Goal: Task Accomplishment & Management: Complete application form

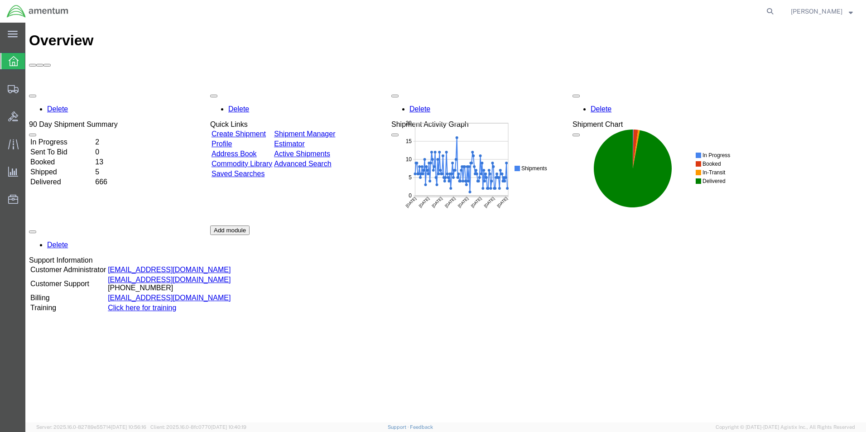
click at [232, 130] on link "Create Shipment" at bounding box center [238, 134] width 54 height 8
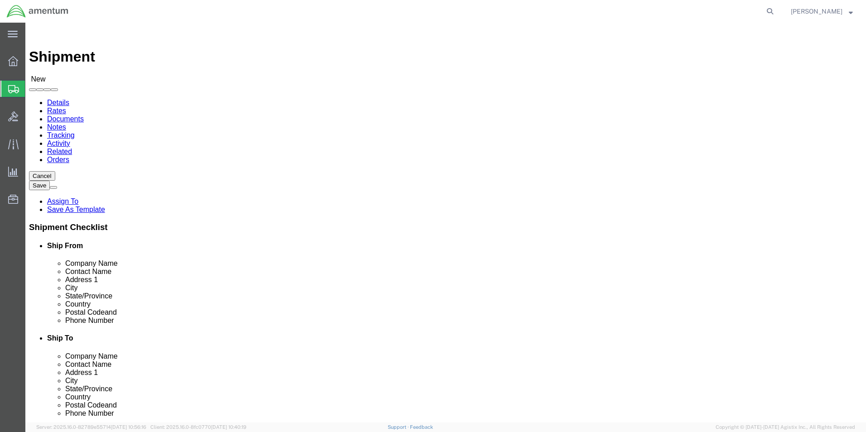
select select
type input "WSA"
select select "49914"
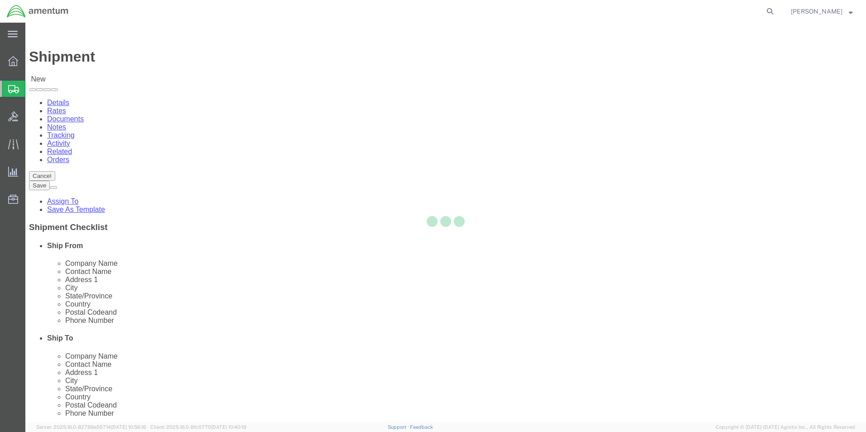
type input "Amentum Services, Inc"
type input "[PERSON_NAME]"
type input "[STREET_ADDRESS]"
type input "San [PERSON_NAME]"
type input "76904"
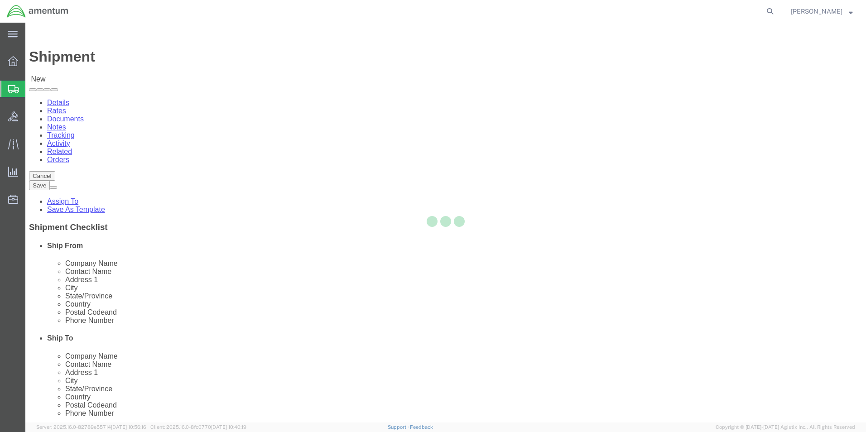
type input "[PHONE_NUMBER]"
type input "[PERSON_NAME][EMAIL_ADDRESS][PERSON_NAME][DOMAIN_NAME]"
checkbox input "true"
select select "[GEOGRAPHIC_DATA]"
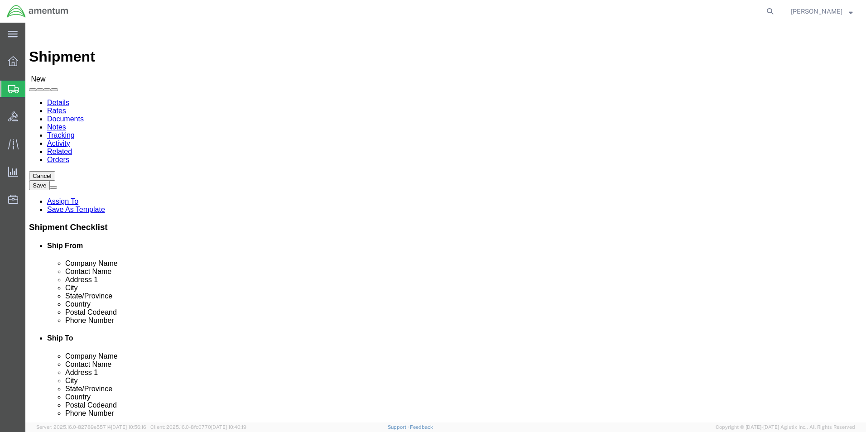
drag, startPoint x: 476, startPoint y: 170, endPoint x: 477, endPoint y: 175, distance: 5.1
click input "text"
type input "FAA"
select select
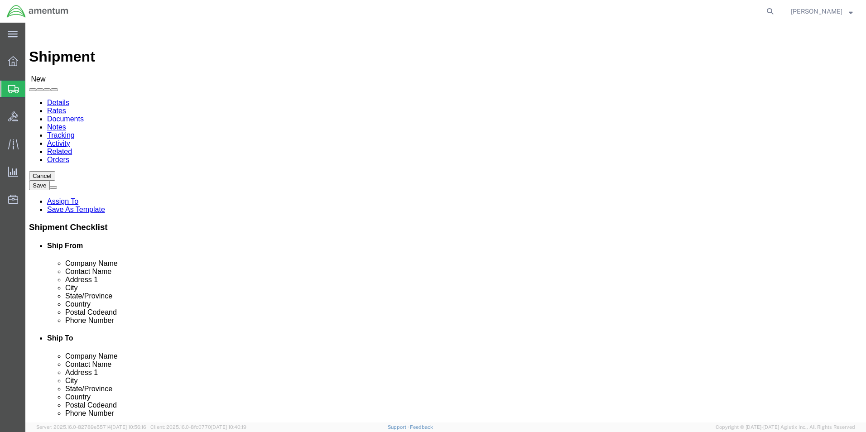
select select "OK"
drag, startPoint x: 488, startPoint y: 172, endPoint x: 441, endPoint y: 171, distance: 47.6
click div "Company Name FAA"
click input "text"
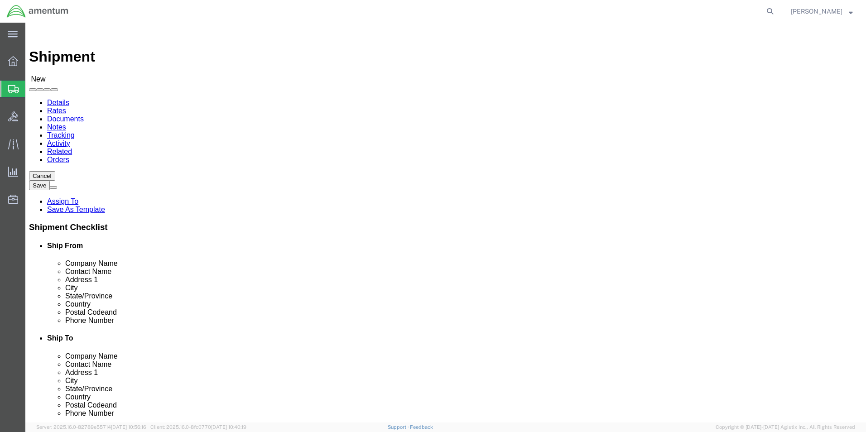
type input "FA"
drag, startPoint x: 480, startPoint y: 147, endPoint x: 439, endPoint y: 155, distance: 41.6
click body "Shipment New Details Rates Documents Notes Tracking Activity Related Orders Can…"
type input "F"
click input "text"
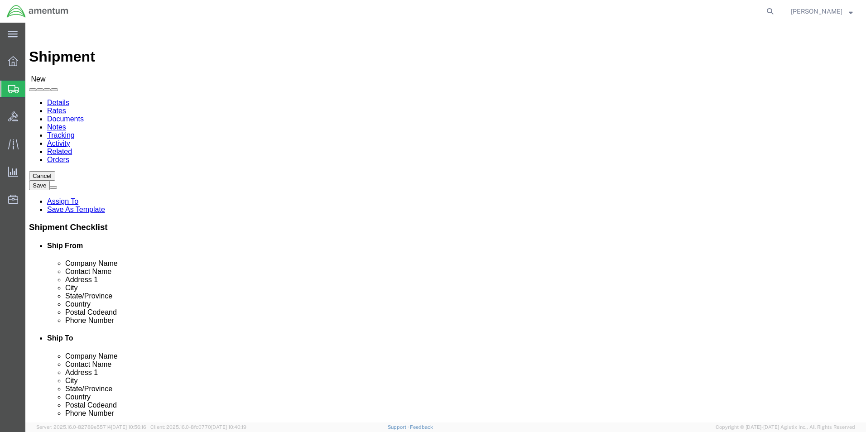
type input "FAA"
click p "- FAA CIVIL AVIATION REGISTRY - (_ _) 6425 SOUTH [PERSON_NAME], ROOM [STREET_AD…"
select select
type input "FAA CIVIL AVIATION REGISTRY"
type input "_ _"
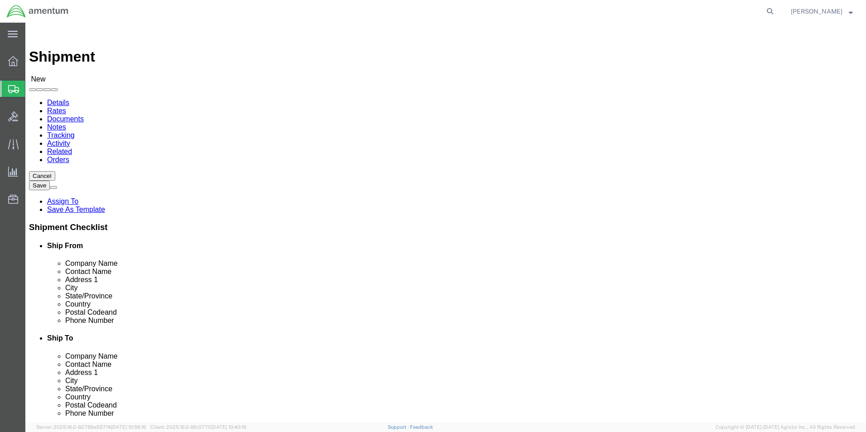
type input "6425 SOUTH [PERSON_NAME]"
type input "ROOM 123, AFS-700"
type input "[US_STATE][GEOGRAPHIC_DATA]"
type input "73169"
type input "[PHONE_NUMBER]"
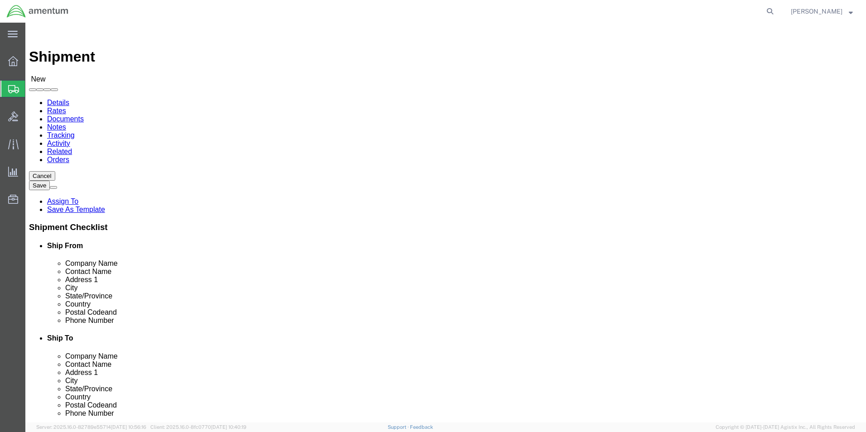
select select "OK"
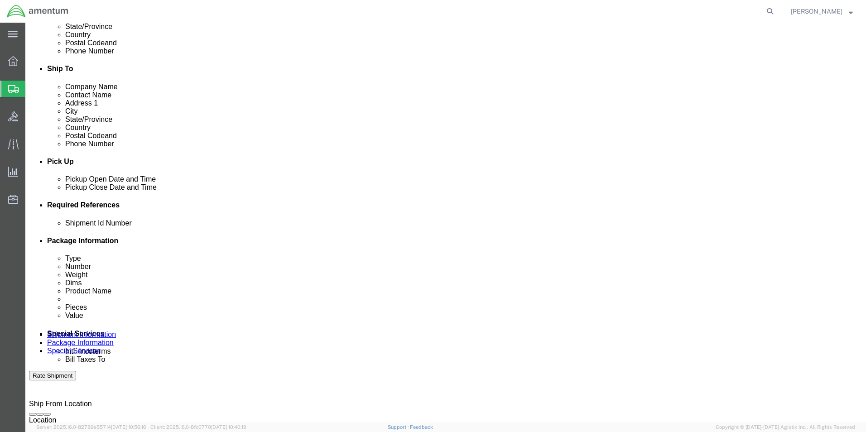
scroll to position [272, 0]
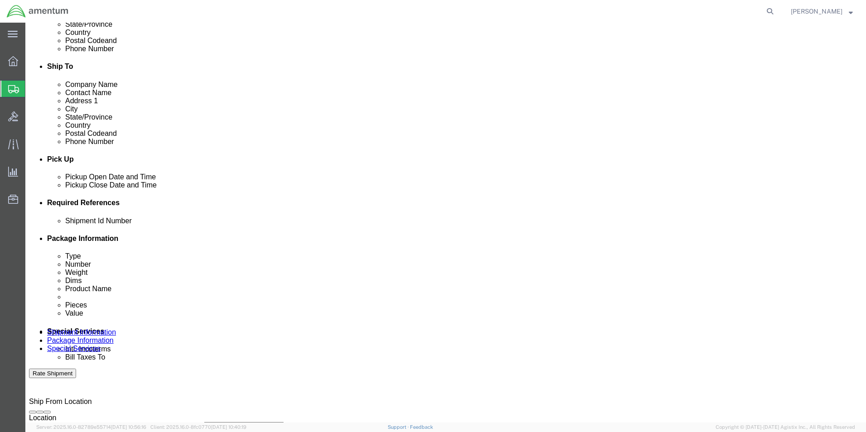
type input "FAA CIVIL AVIATION REGISTRY"
click button "Add reference"
click select "Select Account Type Activity ID Airline Appointment Number ASN Batch Request # …"
select select "CUSTREF"
click select "Select Account Type Activity ID Airline Appointment Number ASN Batch Request # …"
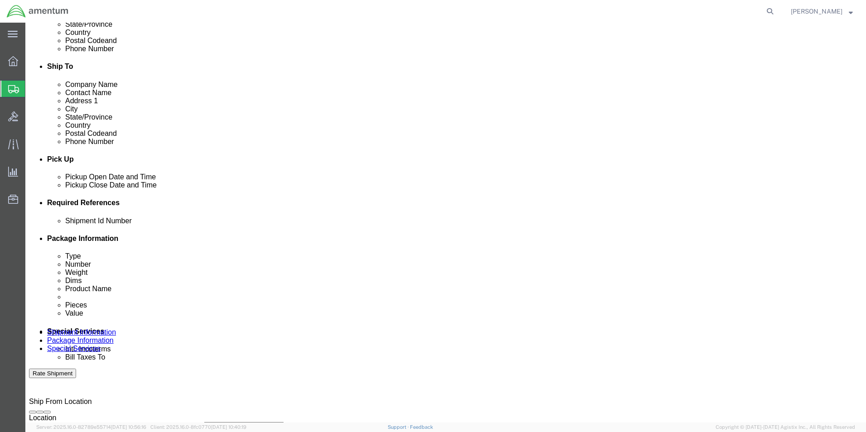
click input "text"
type input "7"
type input "DOCUMENTS"
click button "Add reference"
click select "Select Account Type Activity ID Airline Appointment Number ASN Batch Request # …"
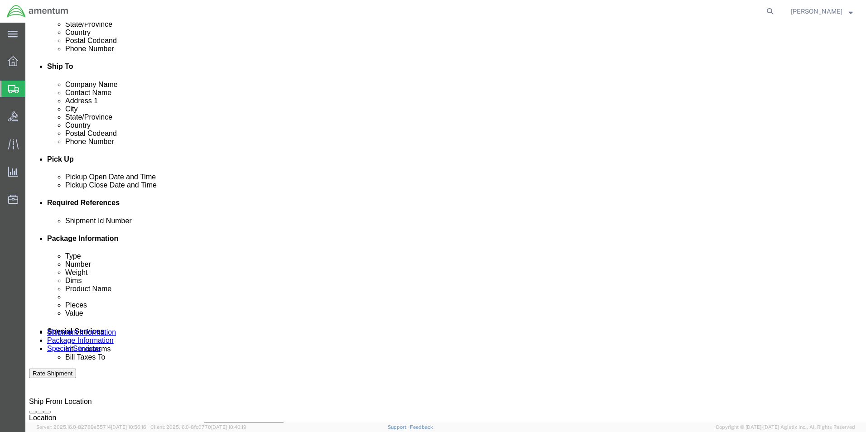
select select "DEPT"
click select "Select Account Type Activity ID Airline Appointment Number ASN Batch Request # …"
click input "text"
type input "CBP"
click button "Add reference"
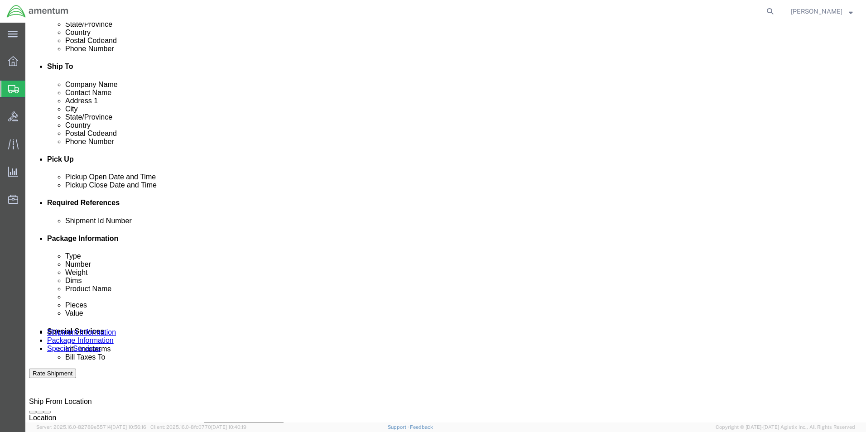
click select "Select Account Type Activity ID Airline Appointment Number ASN Batch Request # …"
select select "PROJNUM"
click select "Select Account Type Activity ID Airline Appointment Number ASN Batch Request # …"
click input "text"
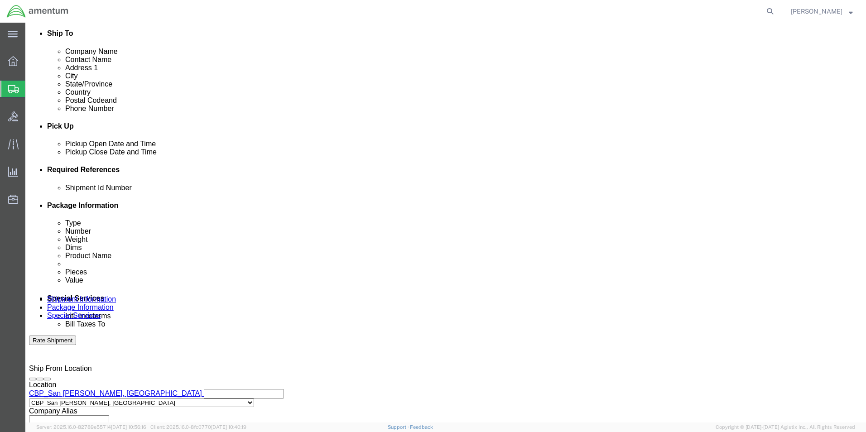
scroll to position [395, 0]
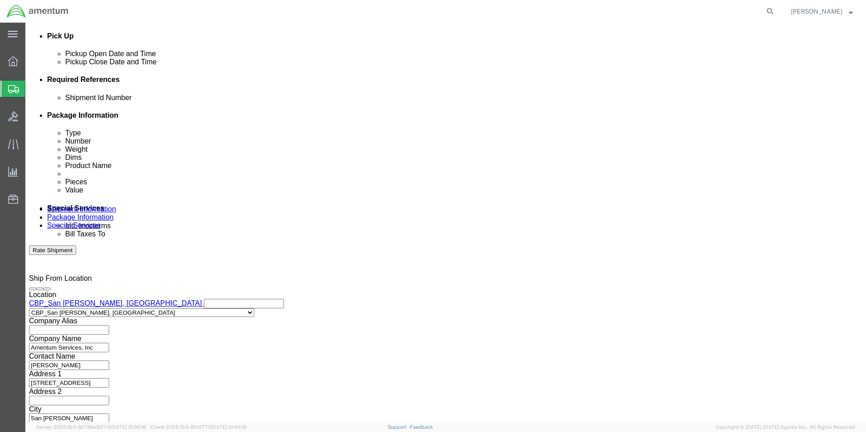
type input "6118.03.03.2219.000.WSA.0000"
click button "Continue"
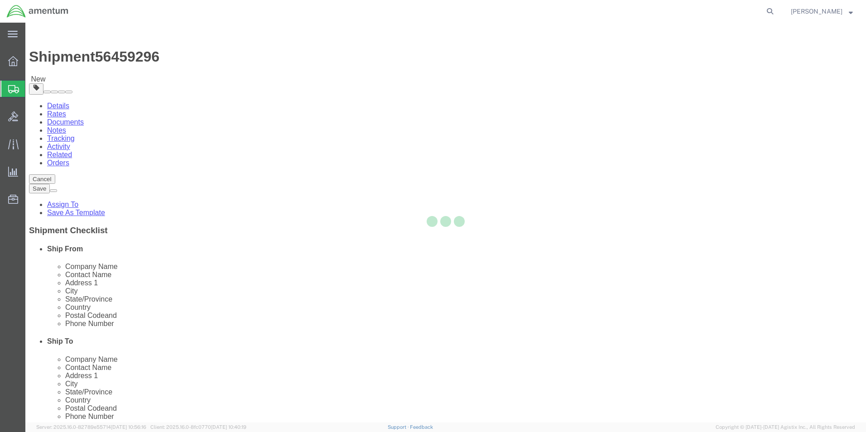
select select "CBOX"
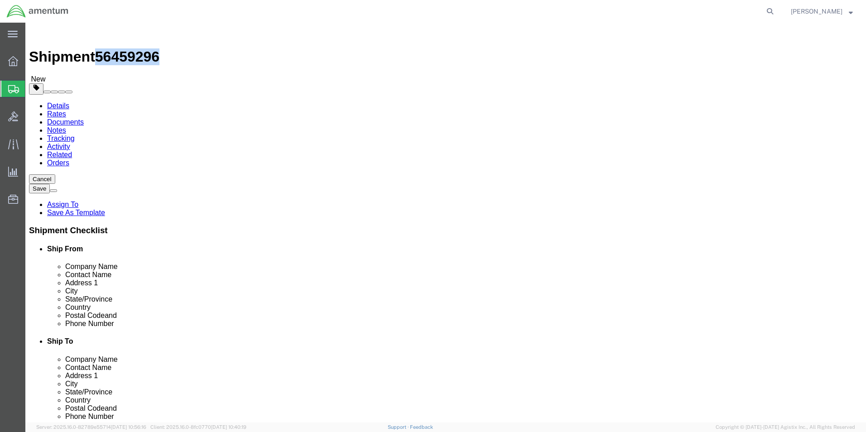
drag, startPoint x: 77, startPoint y: 12, endPoint x: 124, endPoint y: 14, distance: 47.2
click div "Shipment 56459296 New"
copy span "56459296"
click icon
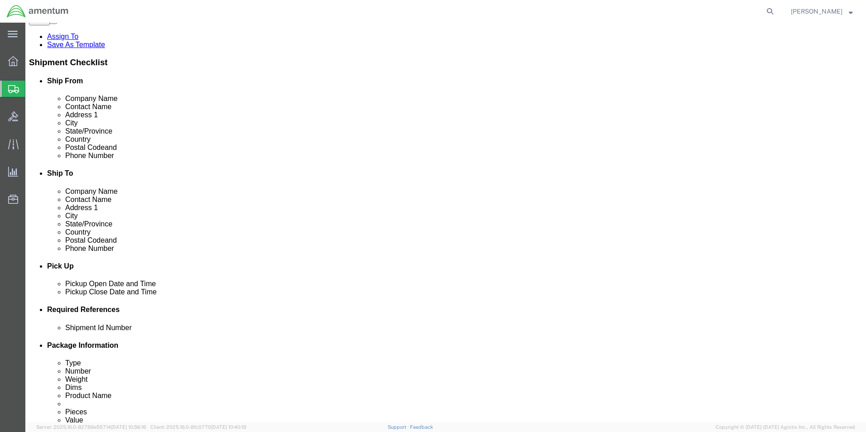
scroll to position [226, 0]
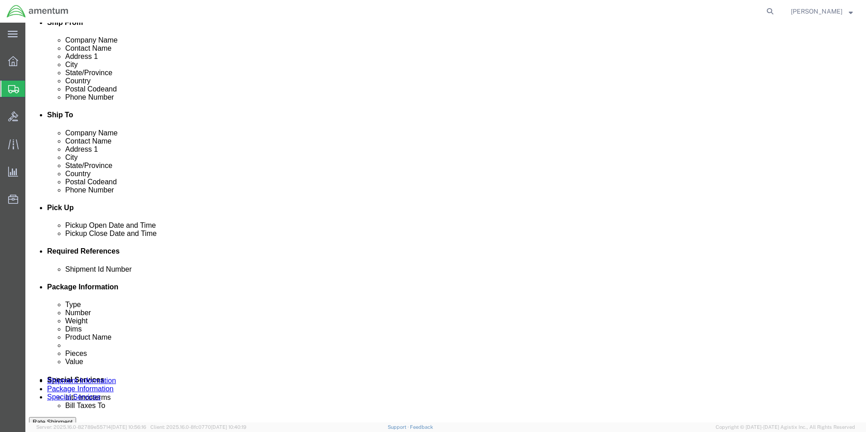
click input "text"
paste input "56459296"
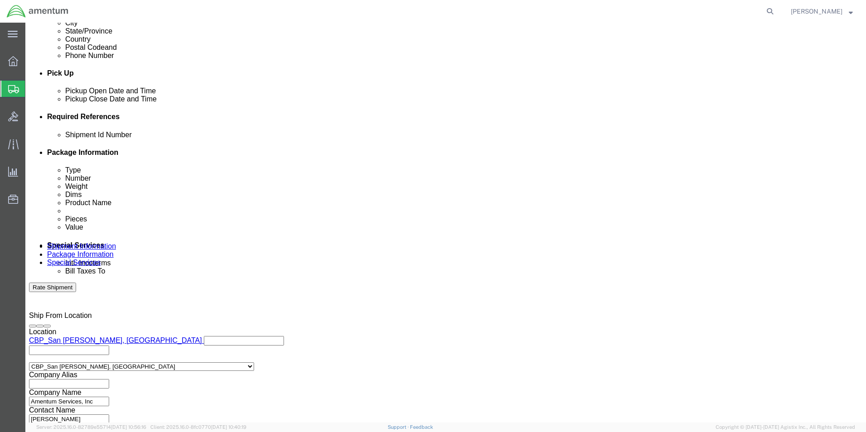
scroll to position [395, 0]
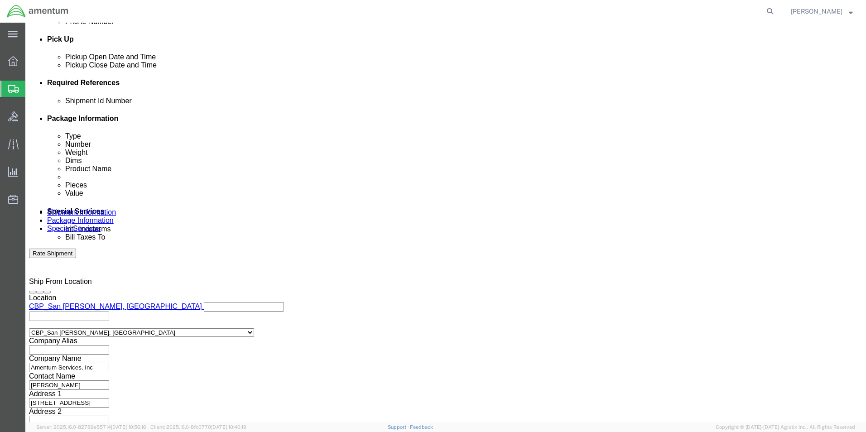
type input "56459296"
click icon
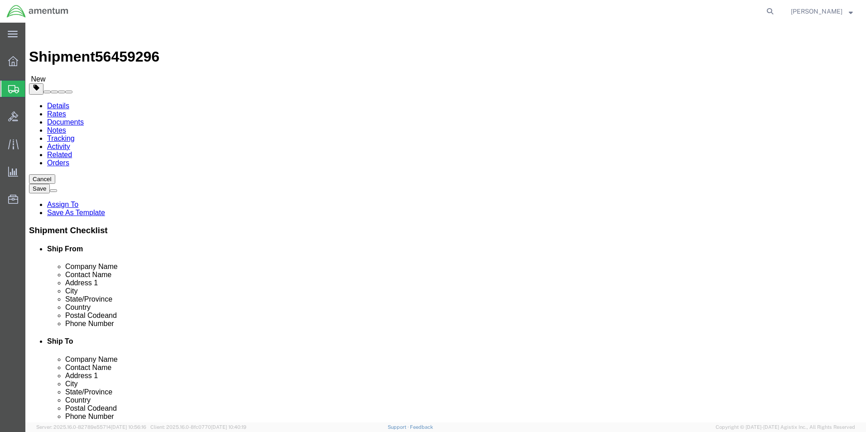
drag, startPoint x: 310, startPoint y: 156, endPoint x: 304, endPoint y: 159, distance: 6.7
click select "Select BCK Boxes Bale(s) Basket(s) Bolt(s) Bottle(s) Buckets Bulk Bundle(s) Can…"
select select "ENV"
click select "Select BCK Boxes Bale(s) Basket(s) Bolt(s) Bottle(s) Buckets Bulk Bundle(s) Can…"
type input "9.50"
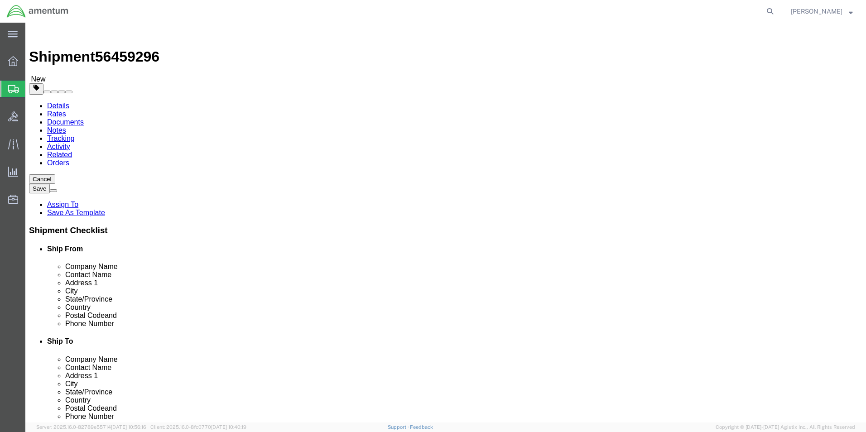
type input "12.50"
type input "0.25"
type input "1"
click link "Add Content"
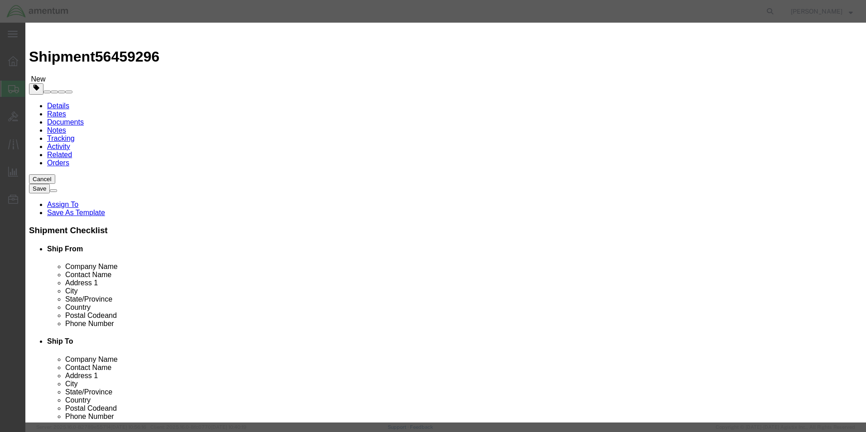
click input "text"
type input "DOCUMENTS"
click div "Description"
drag, startPoint x: 281, startPoint y: 83, endPoint x: 230, endPoint y: 89, distance: 51.0
click div "Pieces 0 Select Bag Barrels 100Board Feet Bottle Box Blister Pack Carats Can Ca…"
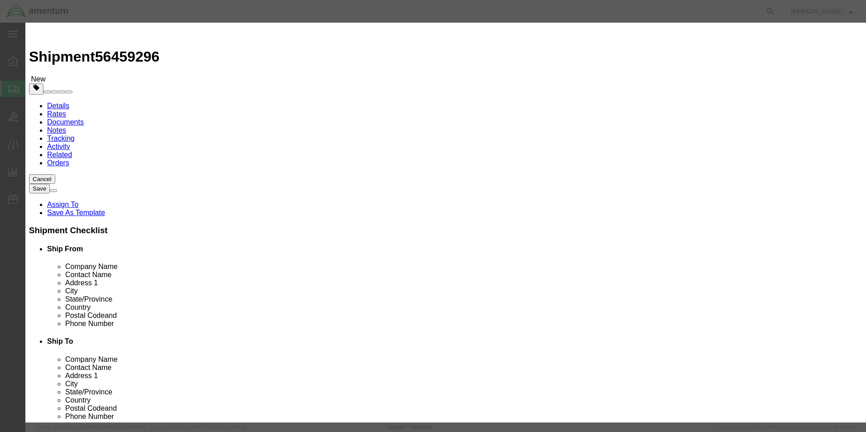
type input "2"
type input "1.00"
select select "USD"
click button "Save & Close"
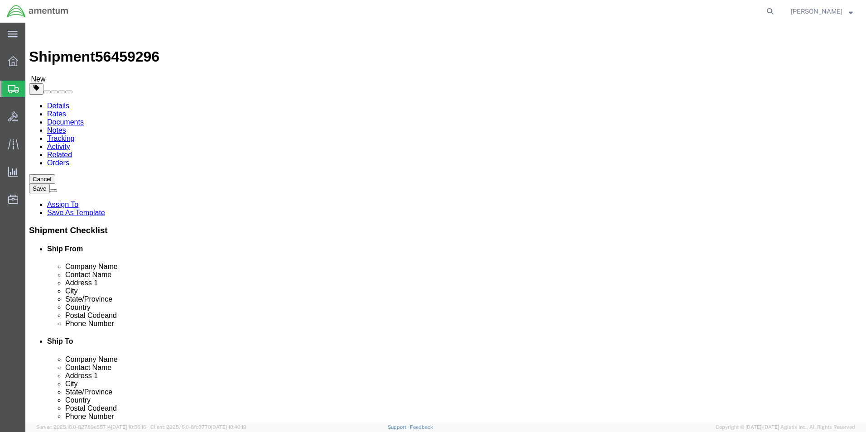
click button "Rate Shipment"
